Goal: Task Accomplishment & Management: Complete application form

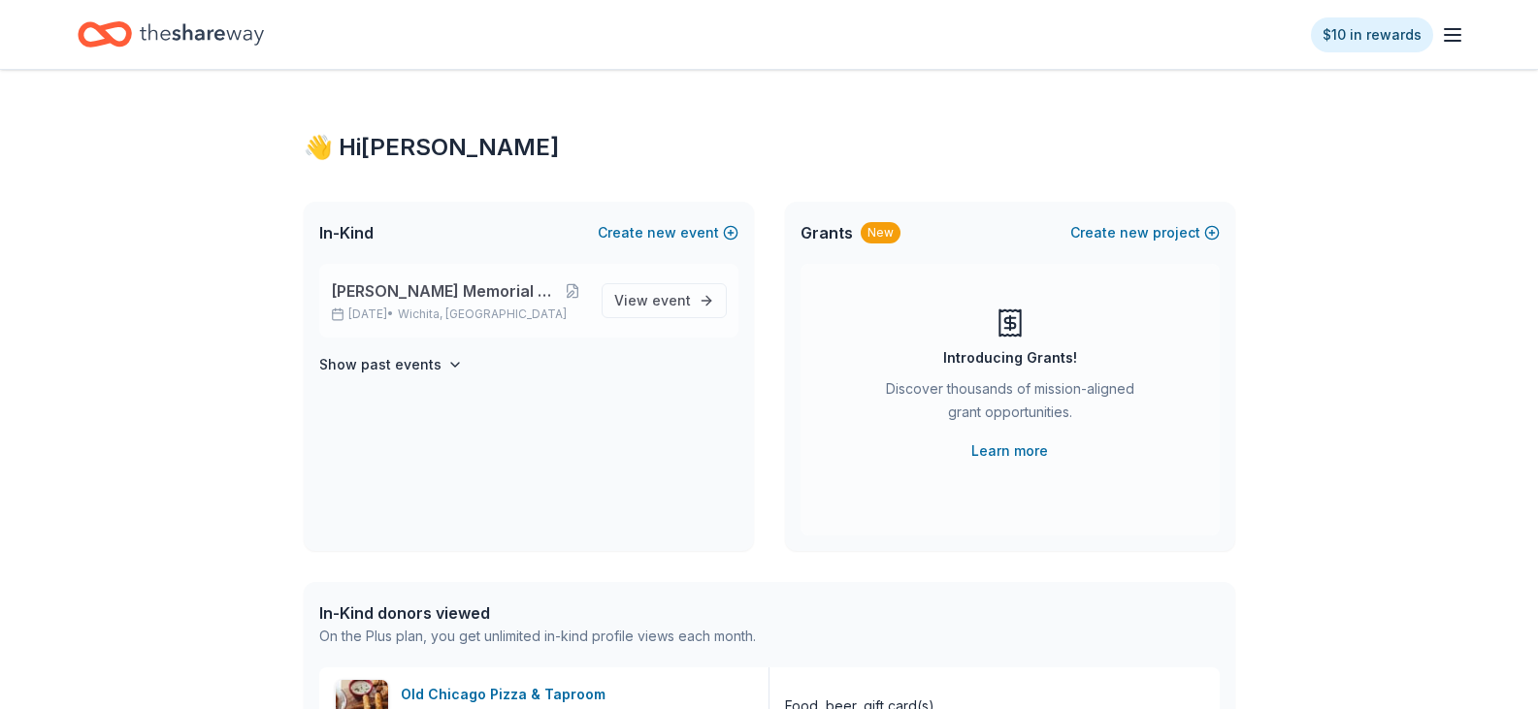
click at [383, 294] on span "[PERSON_NAME] Memorial Golf Tournament" at bounding box center [445, 290] width 229 height 23
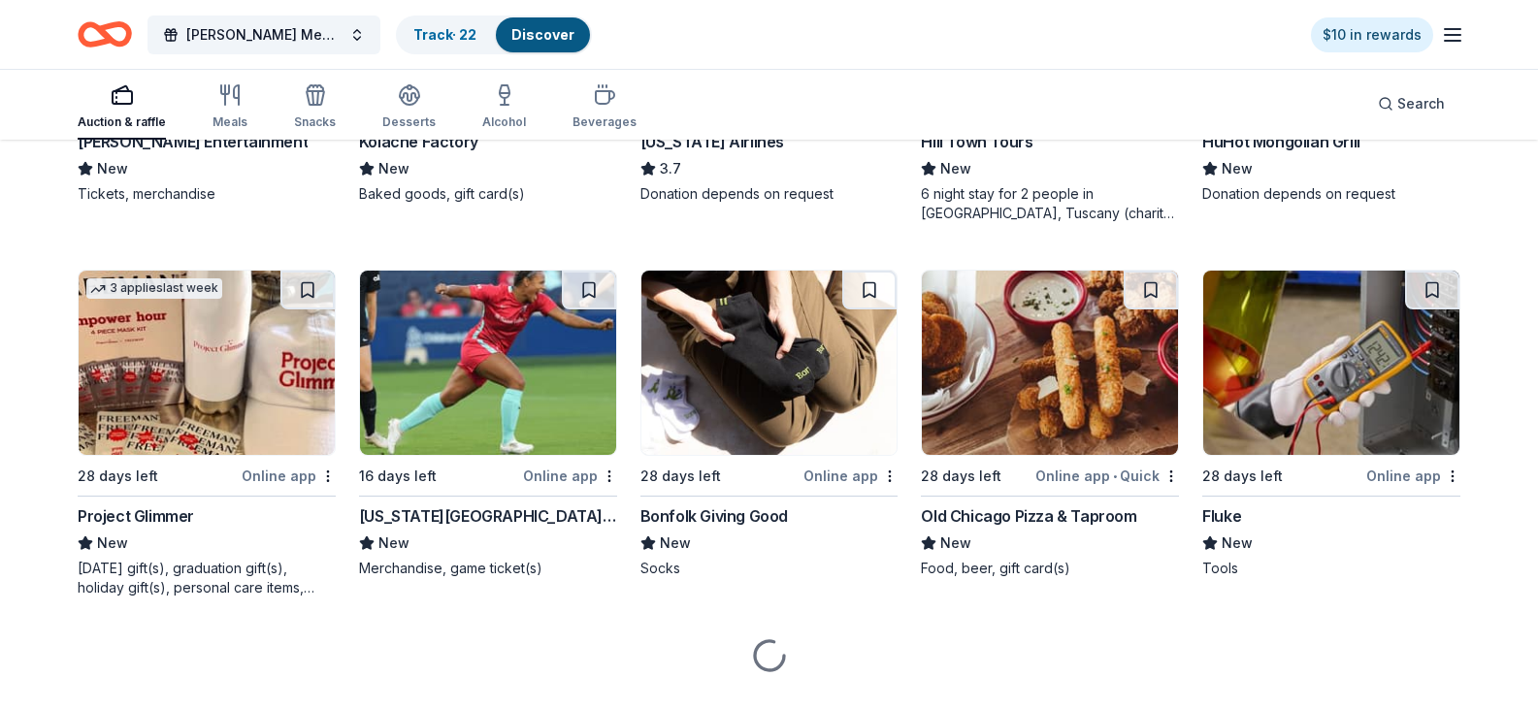
scroll to position [4204, 0]
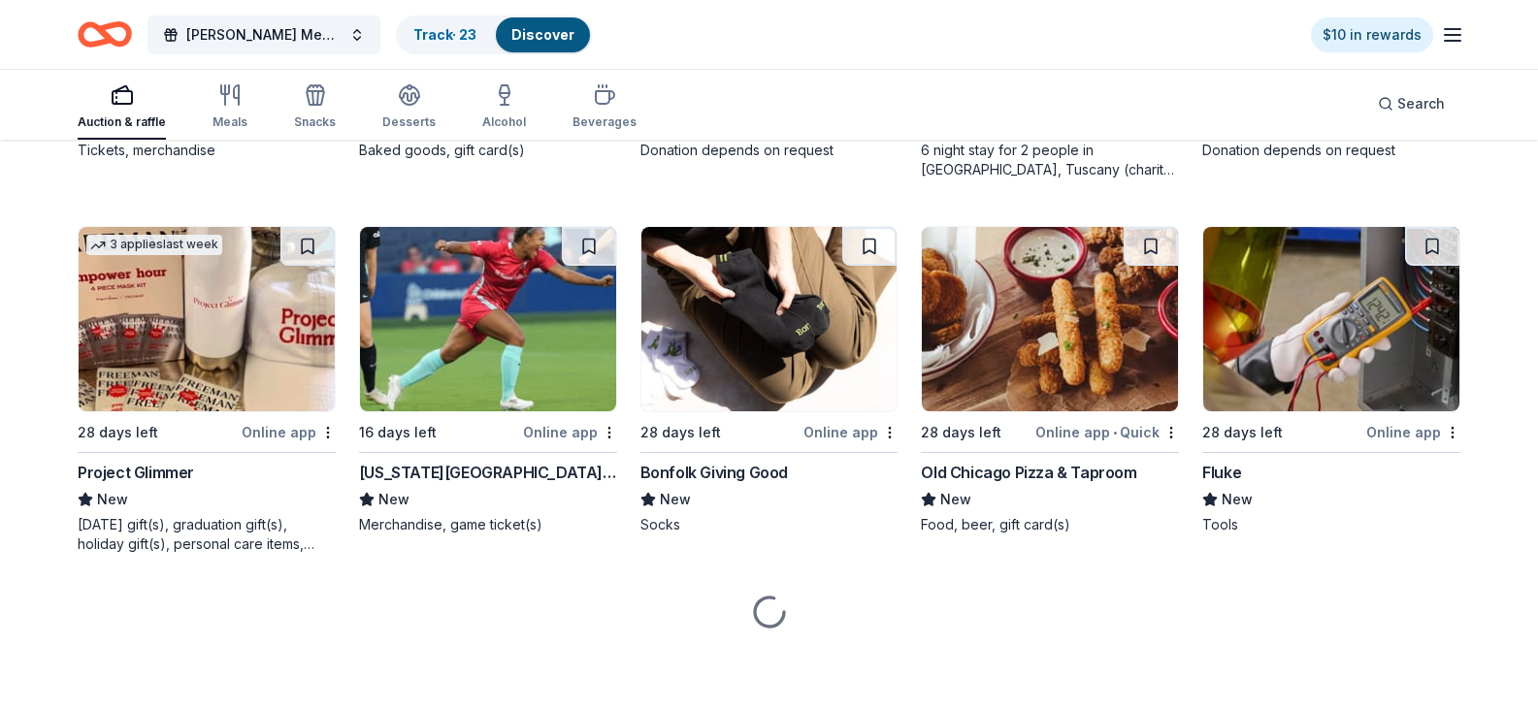
scroll to position [4301, 0]
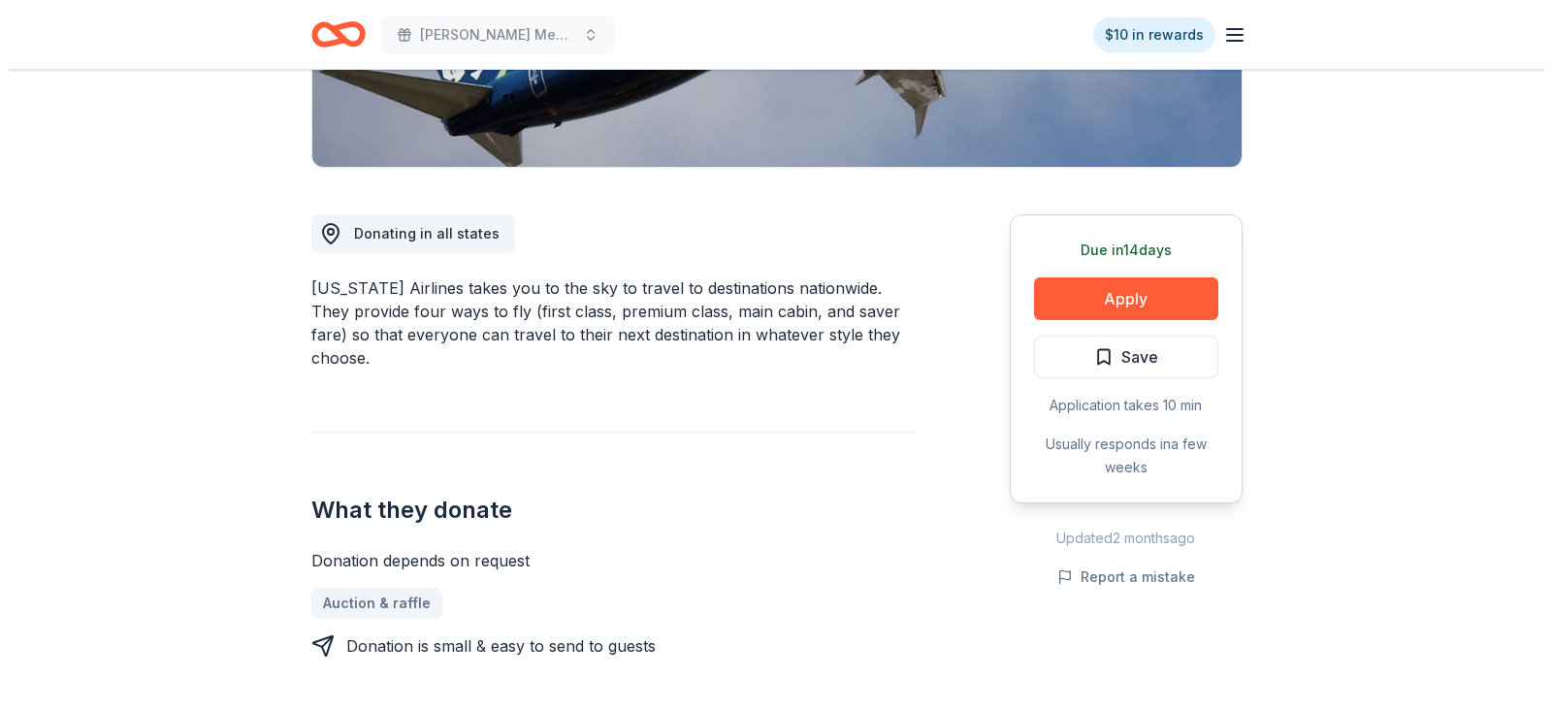
scroll to position [388, 0]
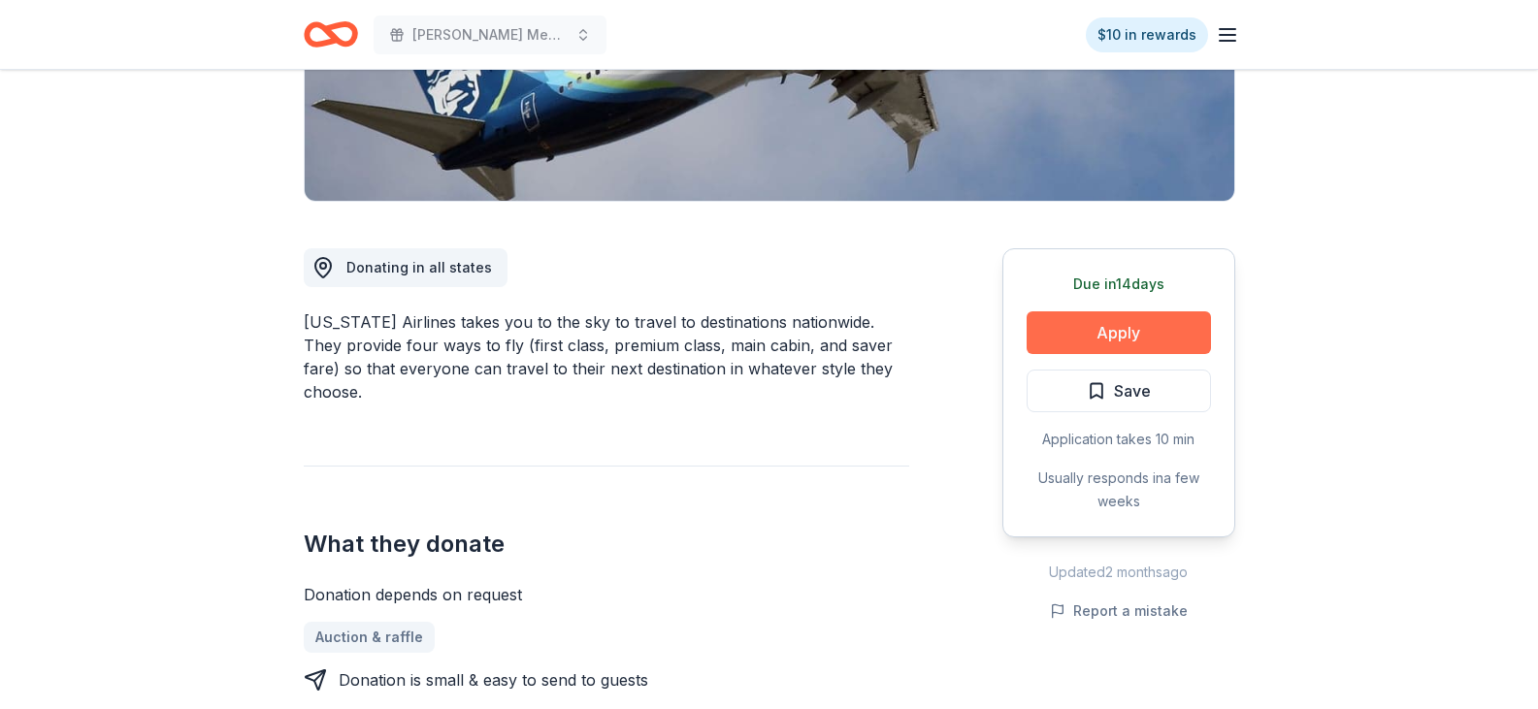
click at [1103, 328] on button "Apply" at bounding box center [1118, 332] width 184 height 43
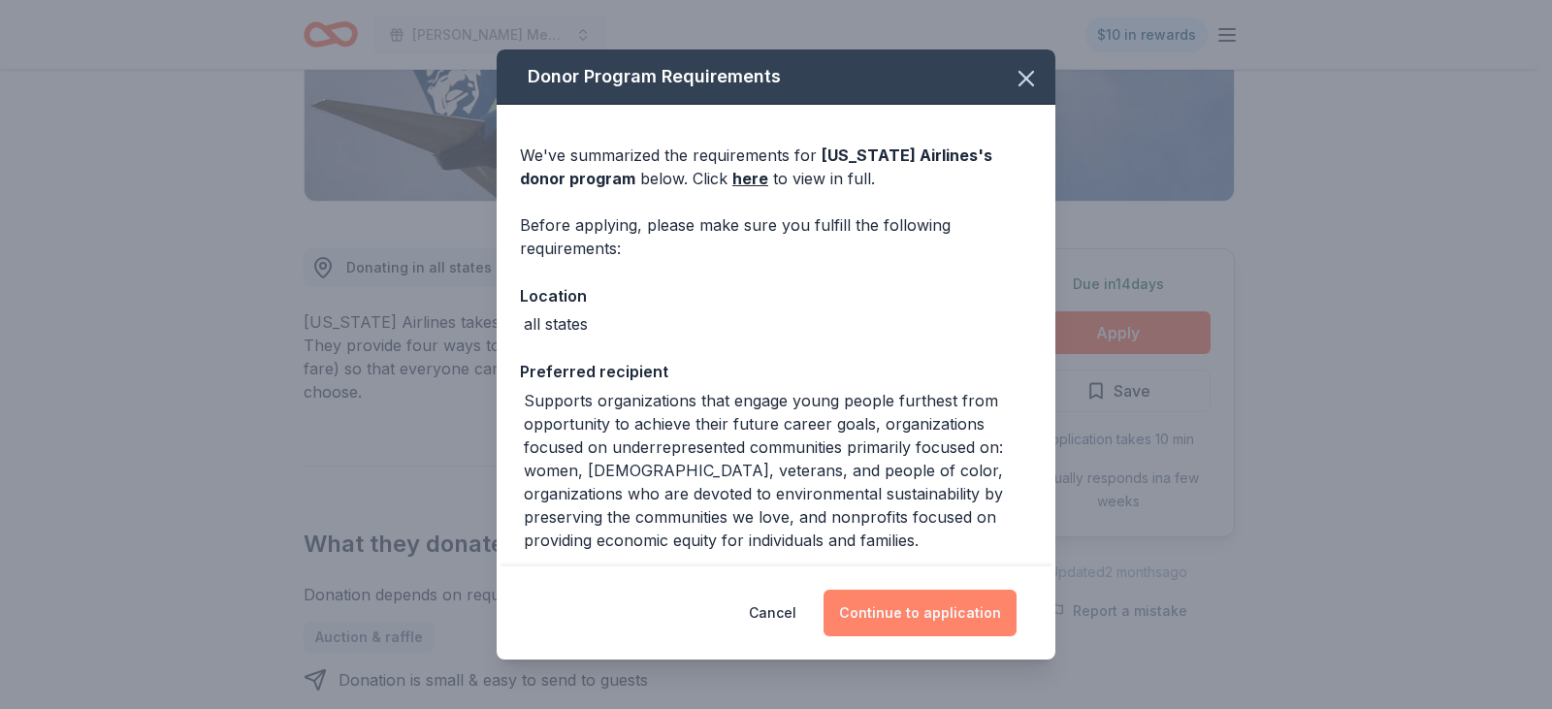
click at [922, 617] on button "Continue to application" at bounding box center [920, 613] width 193 height 47
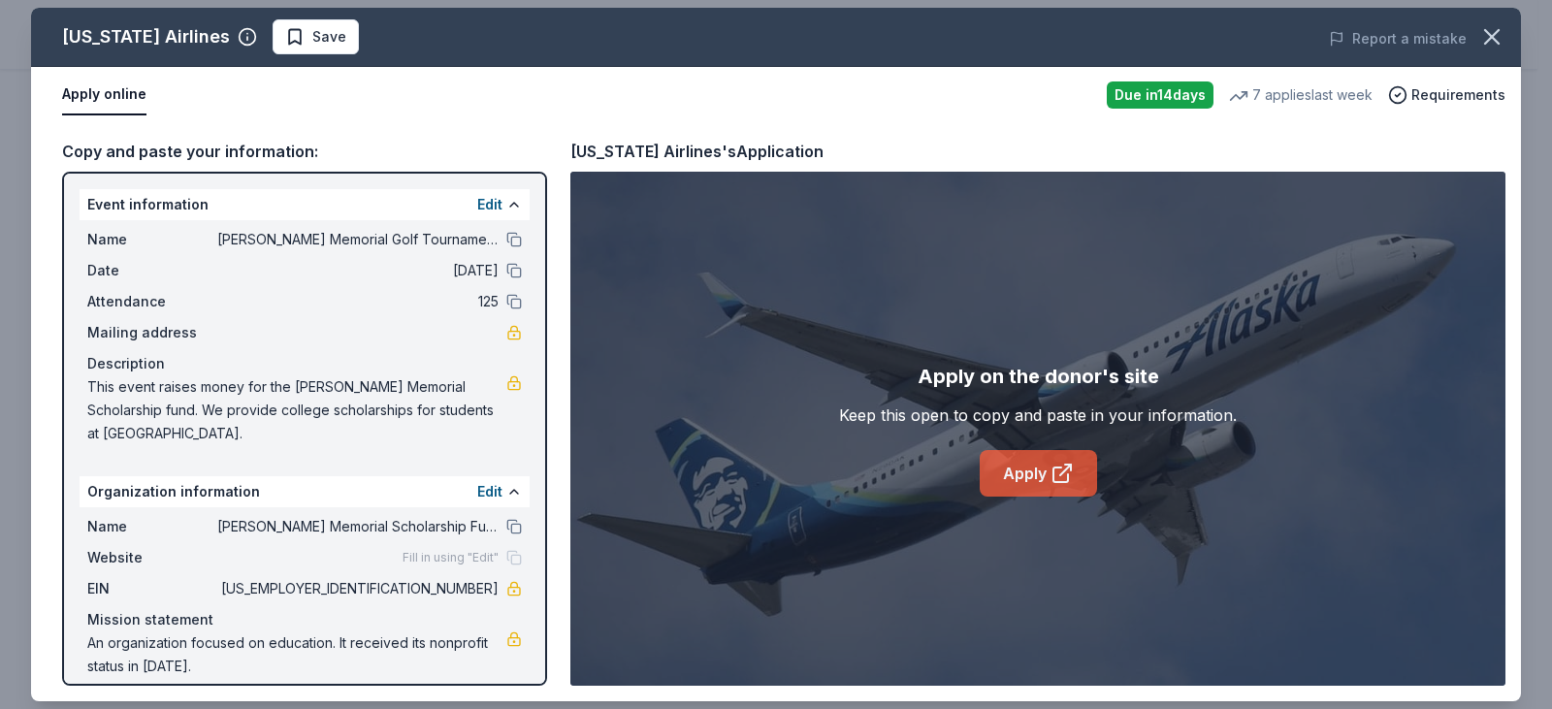
click at [1036, 473] on link "Apply" at bounding box center [1038, 473] width 117 height 47
